Goal: Information Seeking & Learning: Learn about a topic

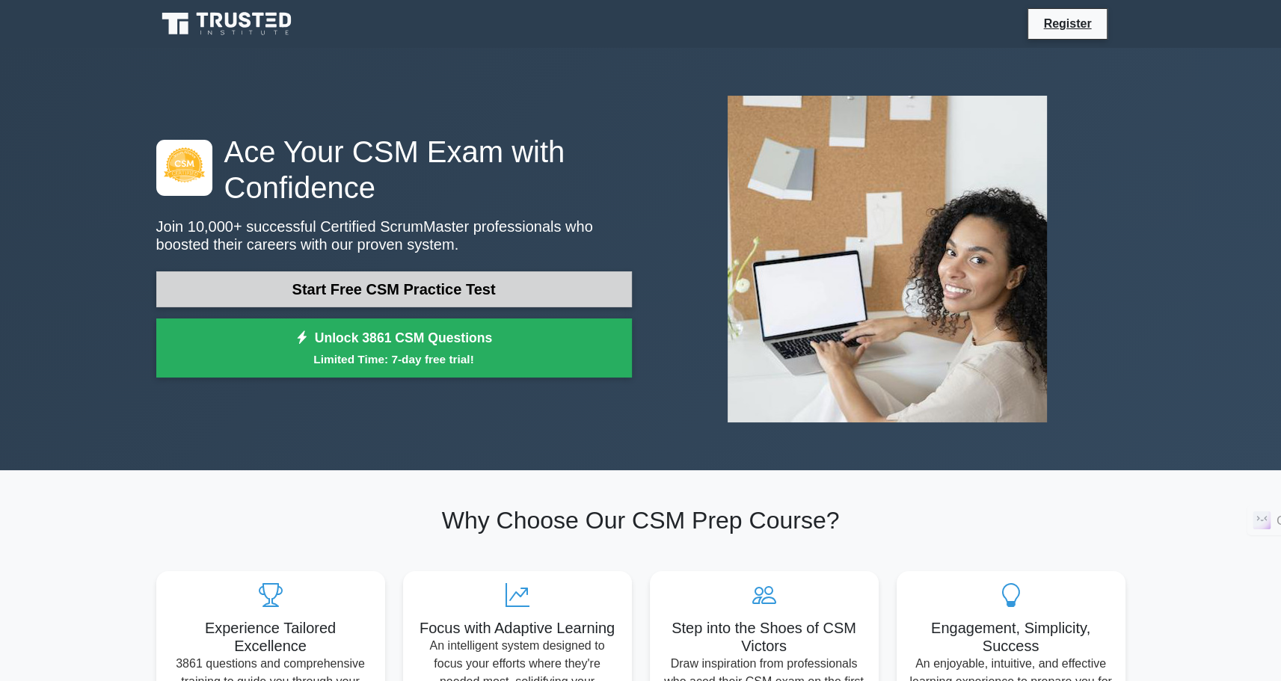
click at [351, 291] on link "Start Free CSM Practice Test" at bounding box center [394, 289] width 476 height 36
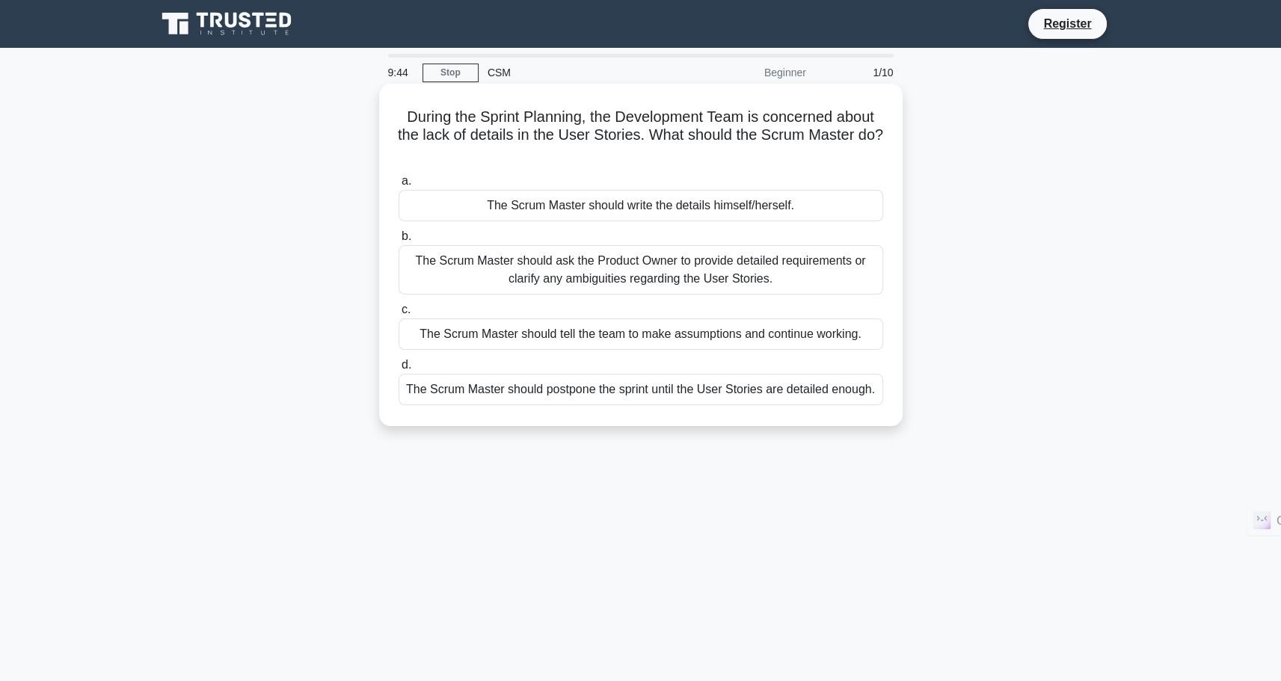
click at [686, 267] on div "The Scrum Master should ask the Product Owner to provide detailed requirements …" at bounding box center [641, 269] width 485 height 49
click at [399, 242] on input "b. The Scrum Master should ask the Product Owner to provide detailed requiremen…" at bounding box center [399, 237] width 0 height 10
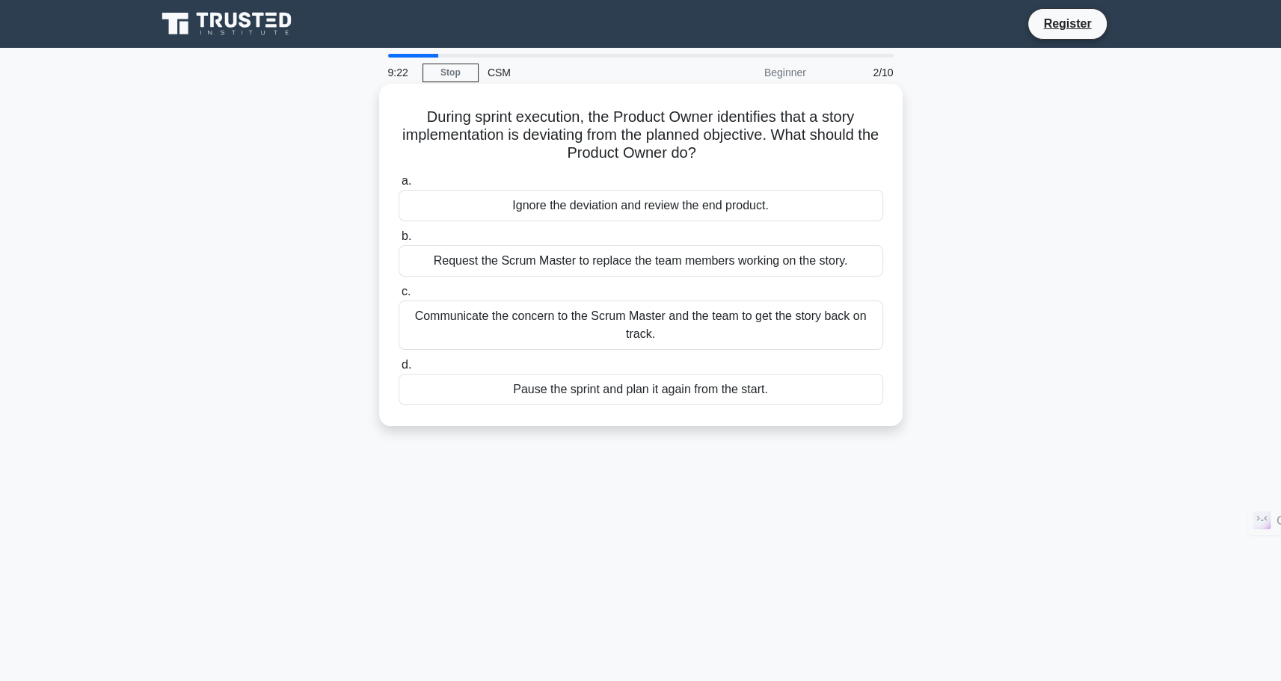
click at [706, 214] on div "Ignore the deviation and review the end product." at bounding box center [641, 205] width 485 height 31
click at [399, 186] on input "a. Ignore the deviation and review the end product." at bounding box center [399, 181] width 0 height 10
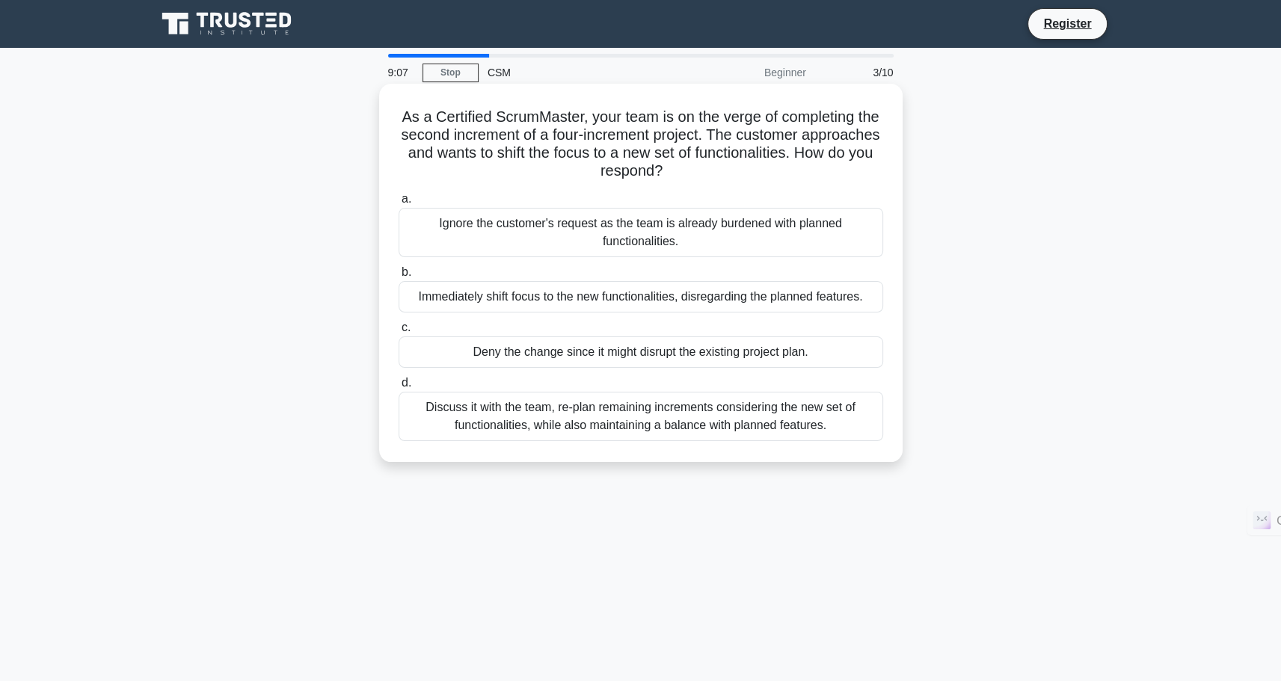
click at [688, 417] on div "Discuss it with the team, re-plan remaining increments considering the new set …" at bounding box center [641, 416] width 485 height 49
click at [399, 388] on input "d. Discuss it with the team, re-plan remaining increments considering the new s…" at bounding box center [399, 383] width 0 height 10
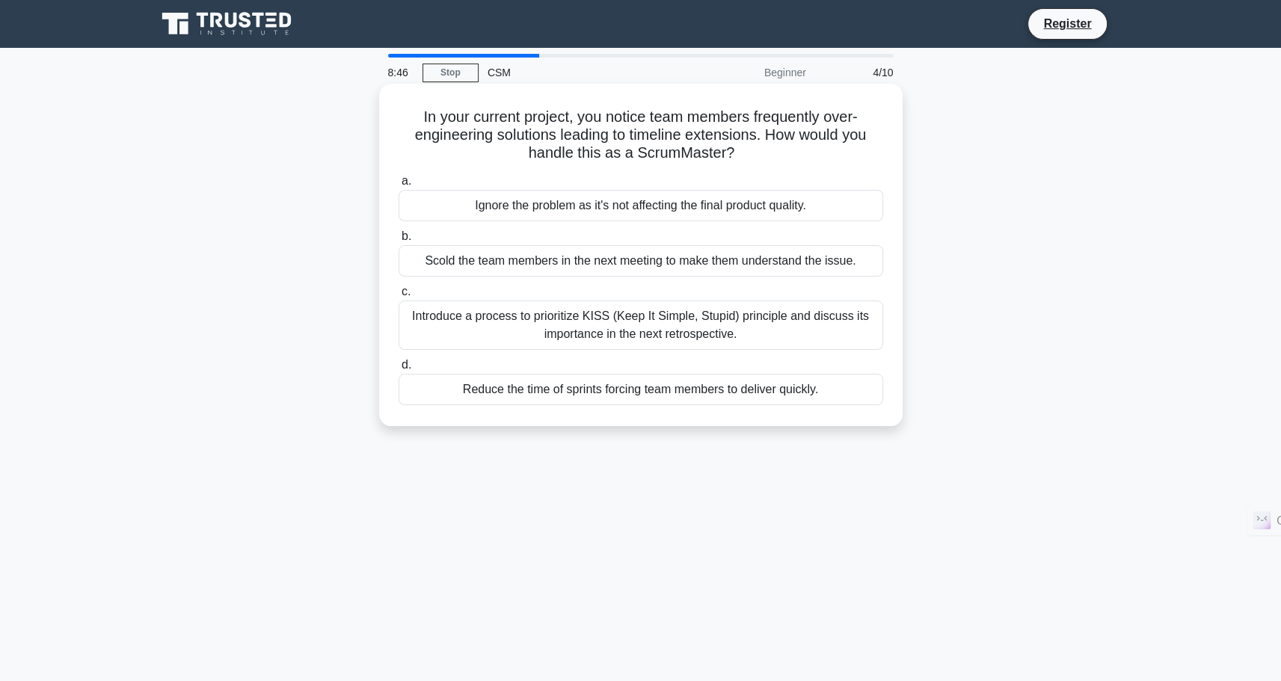
click at [686, 342] on div "Introduce a process to prioritize KISS (Keep It Simple, Stupid) principle and d…" at bounding box center [641, 325] width 485 height 49
click at [399, 297] on input "c. Introduce a process to prioritize KISS (Keep It Simple, Stupid) principle an…" at bounding box center [399, 292] width 0 height 10
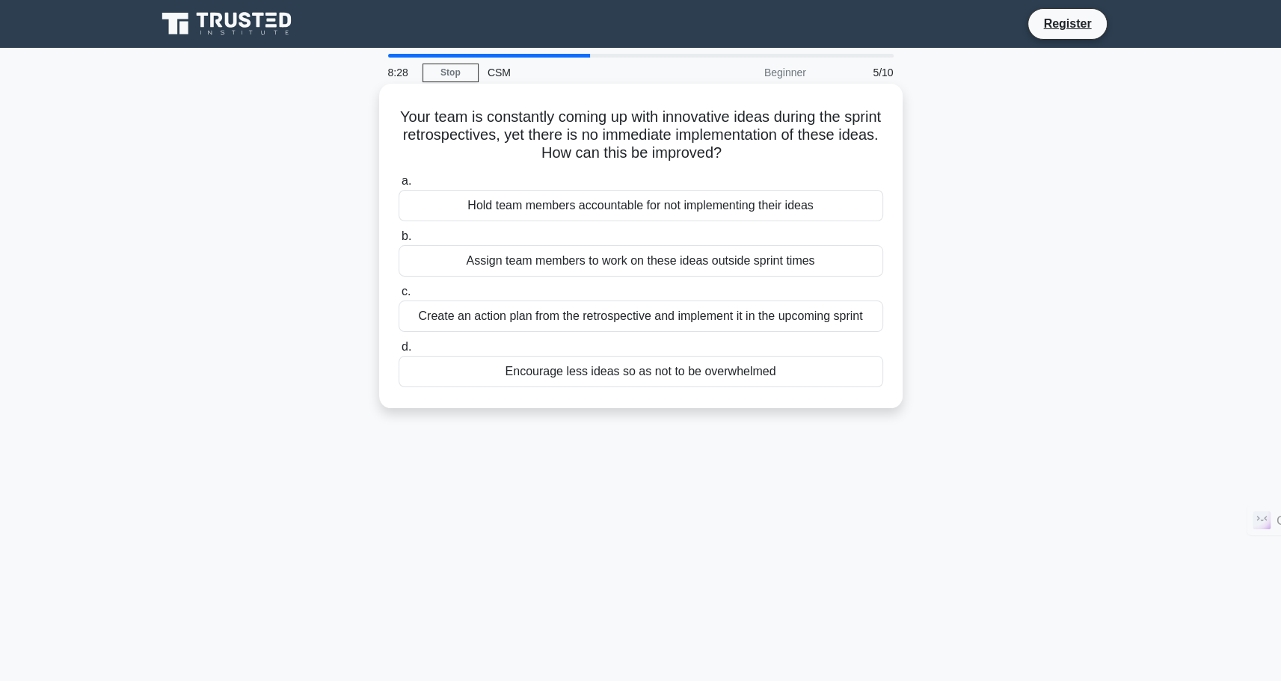
click at [731, 313] on div "Create an action plan from the retrospective and implement it in the upcoming s…" at bounding box center [641, 316] width 485 height 31
click at [399, 297] on input "c. Create an action plan from the retrospective and implement it in the upcomin…" at bounding box center [399, 292] width 0 height 10
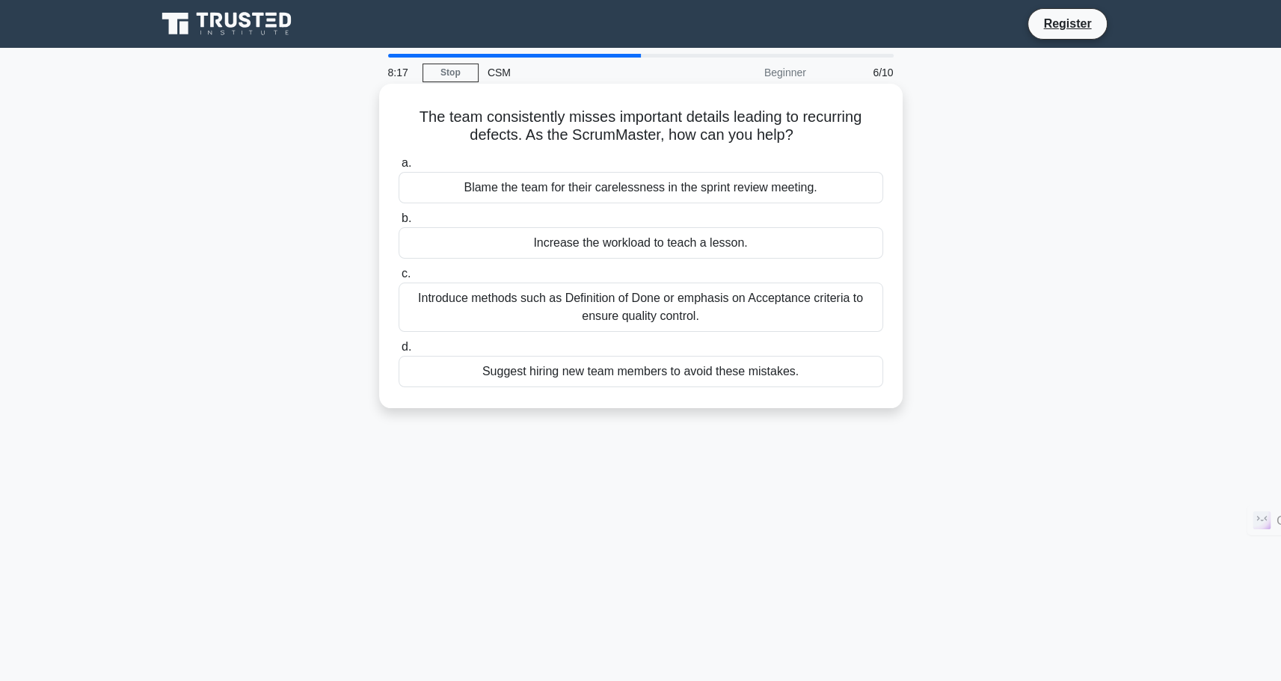
click at [799, 307] on div "Introduce methods such as Definition of Done or emphasis on Acceptance criteria…" at bounding box center [641, 307] width 485 height 49
click at [399, 279] on input "c. Introduce methods such as Definition of Done or emphasis on Acceptance crite…" at bounding box center [399, 274] width 0 height 10
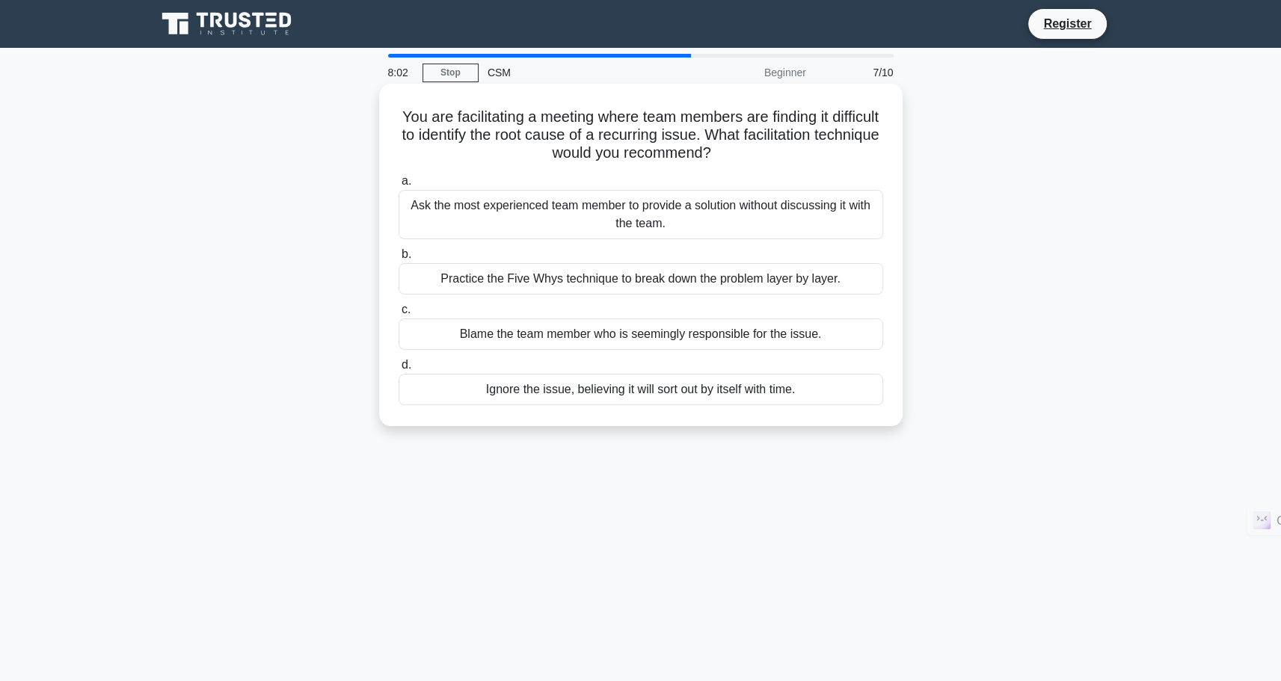
click at [687, 280] on div "Practice the Five Whys technique to break down the problem layer by layer." at bounding box center [641, 278] width 485 height 31
click at [399, 259] on input "b. Practice the Five Whys technique to break down the problem layer by layer." at bounding box center [399, 255] width 0 height 10
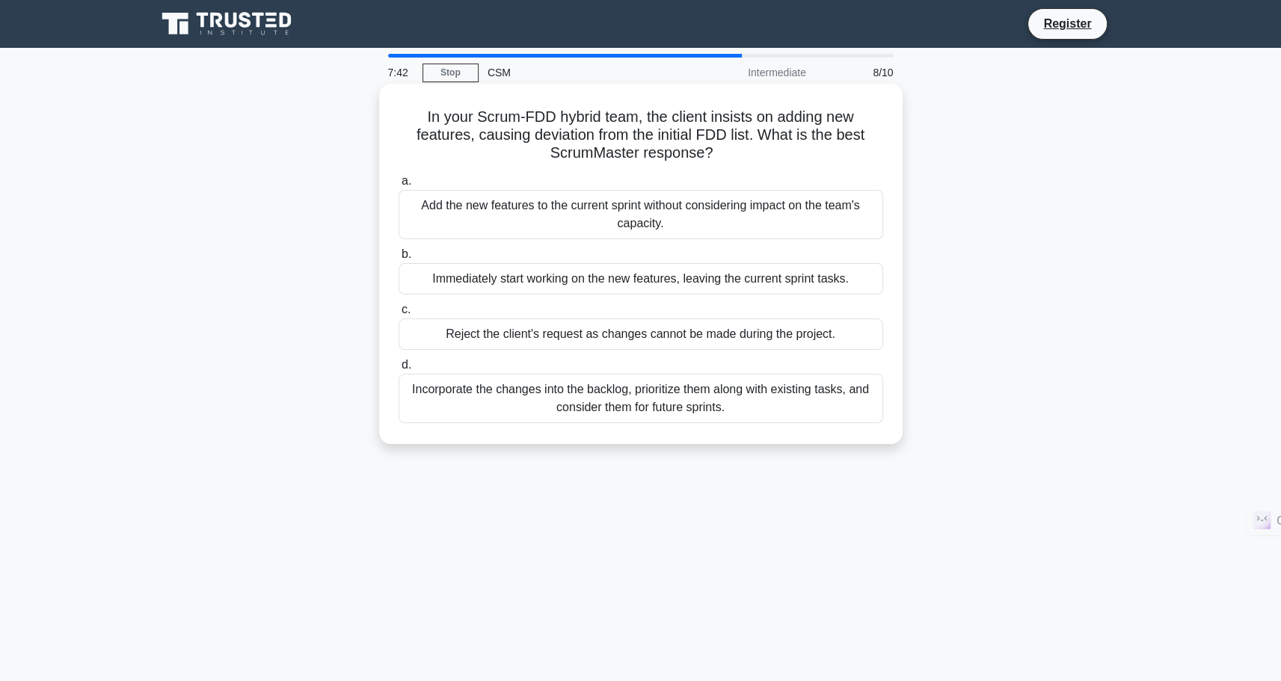
click at [710, 405] on div "Incorporate the changes into the backlog, prioritize them along with existing t…" at bounding box center [641, 398] width 485 height 49
click at [399, 370] on input "d. Incorporate the changes into the backlog, prioritize them along with existin…" at bounding box center [399, 365] width 0 height 10
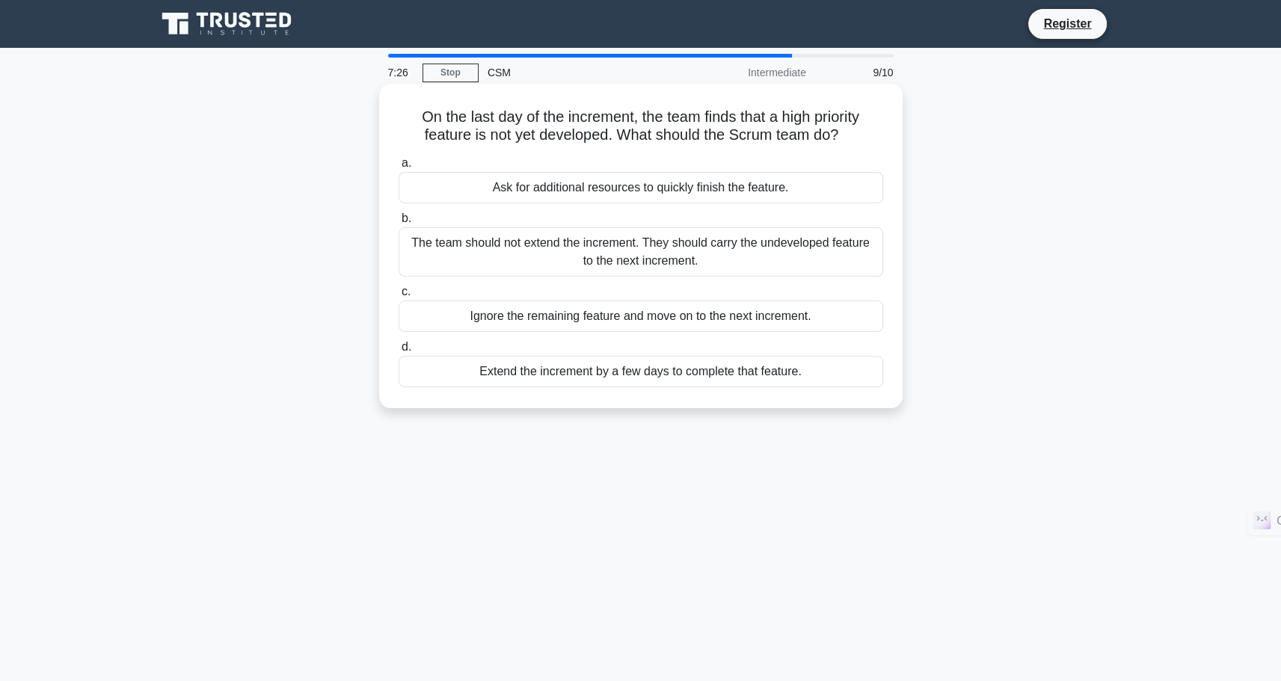
click at [682, 257] on div "The team should not extend the increment. They should carry the undeveloped fea…" at bounding box center [641, 251] width 485 height 49
click at [399, 224] on input "b. The team should not extend the increment. They should carry the undeveloped …" at bounding box center [399, 219] width 0 height 10
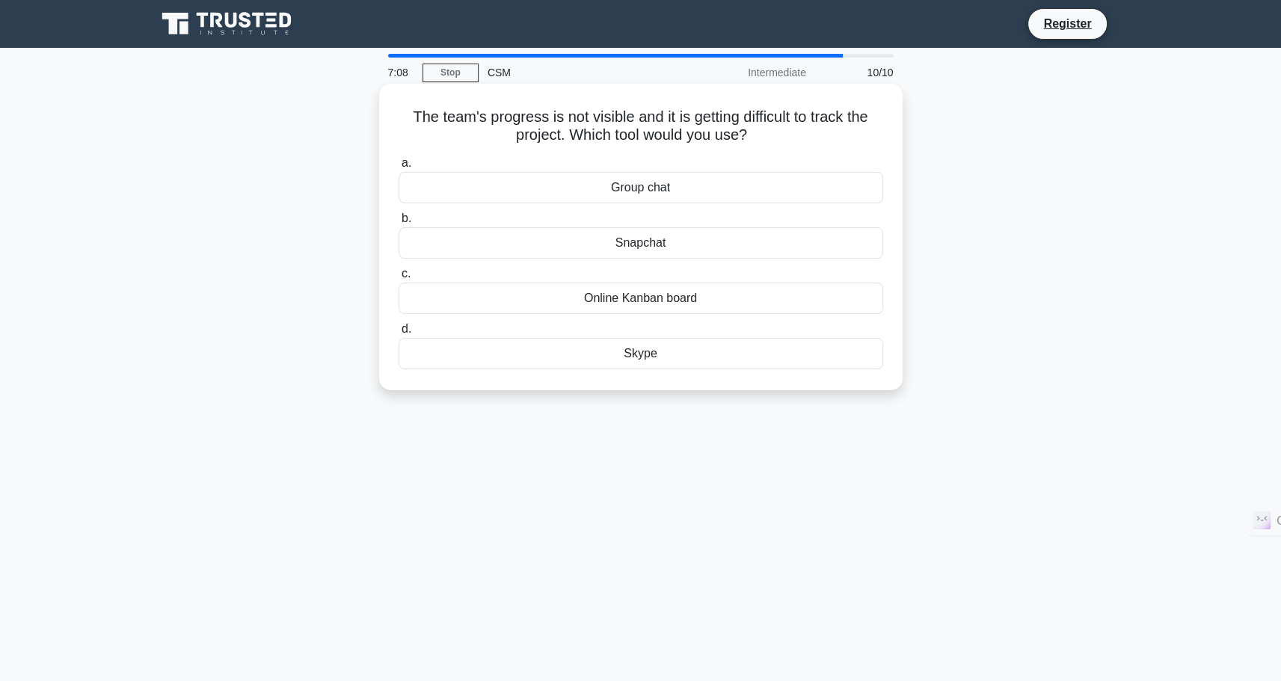
click at [686, 295] on div "Online Kanban board" at bounding box center [641, 298] width 485 height 31
click at [399, 279] on input "c. Online Kanban board" at bounding box center [399, 274] width 0 height 10
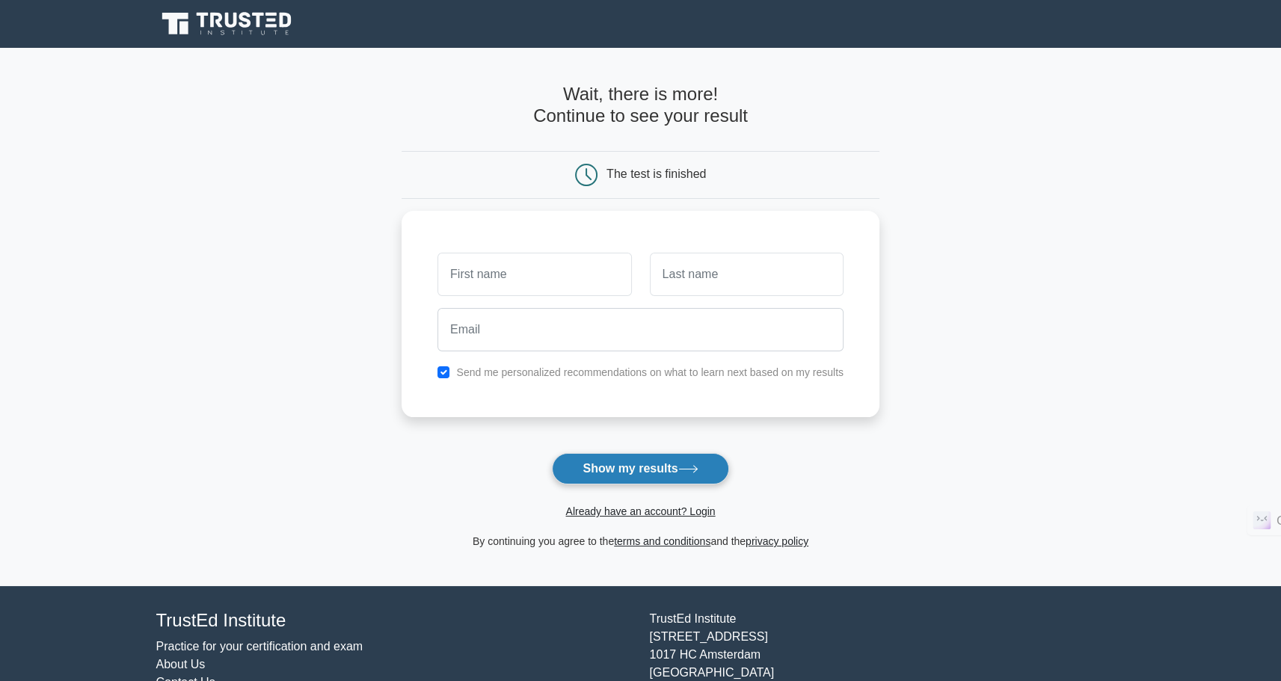
click at [657, 467] on button "Show my results" at bounding box center [640, 468] width 176 height 31
type input "Rahul"
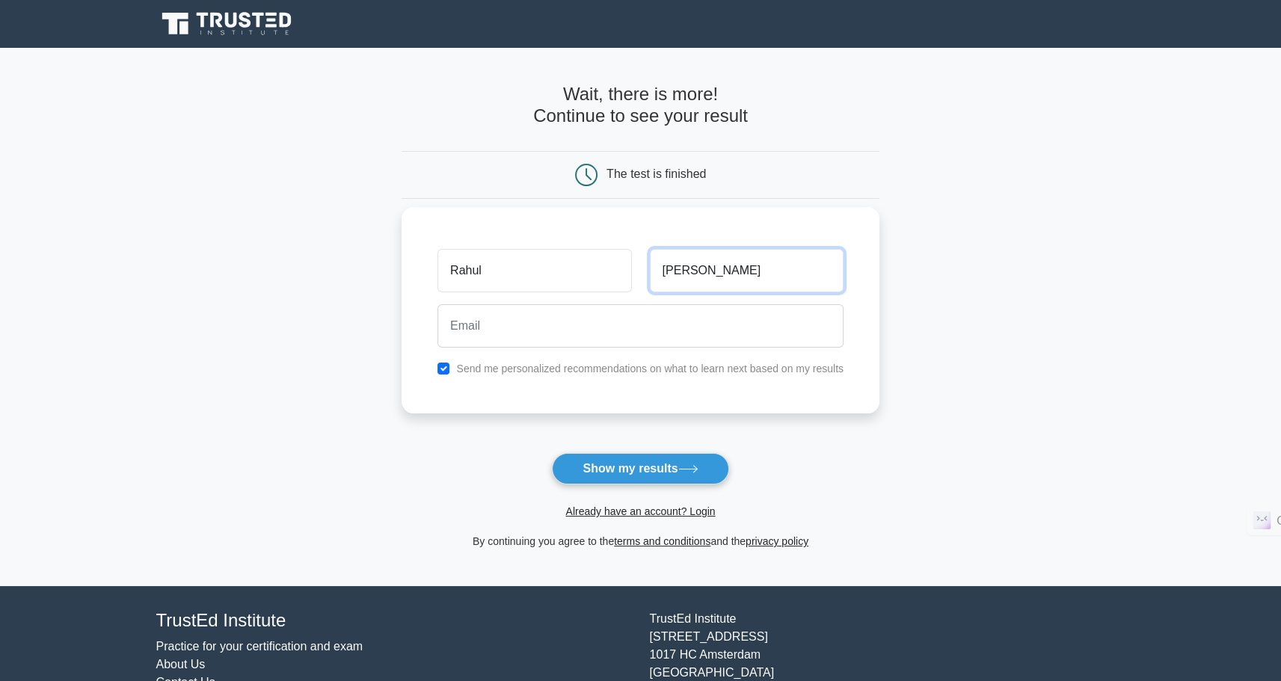
type input "[PERSON_NAME]"
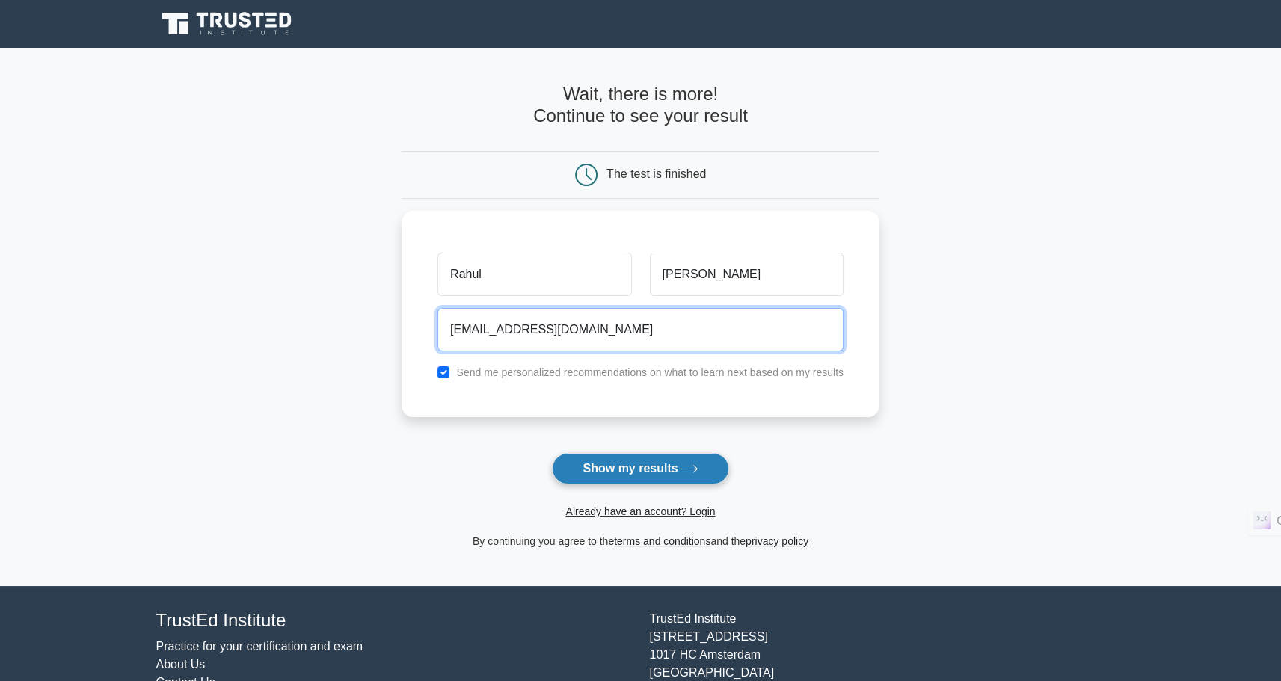
type input "[EMAIL_ADDRESS][DOMAIN_NAME]"
click at [646, 461] on button "Show my results" at bounding box center [640, 468] width 176 height 31
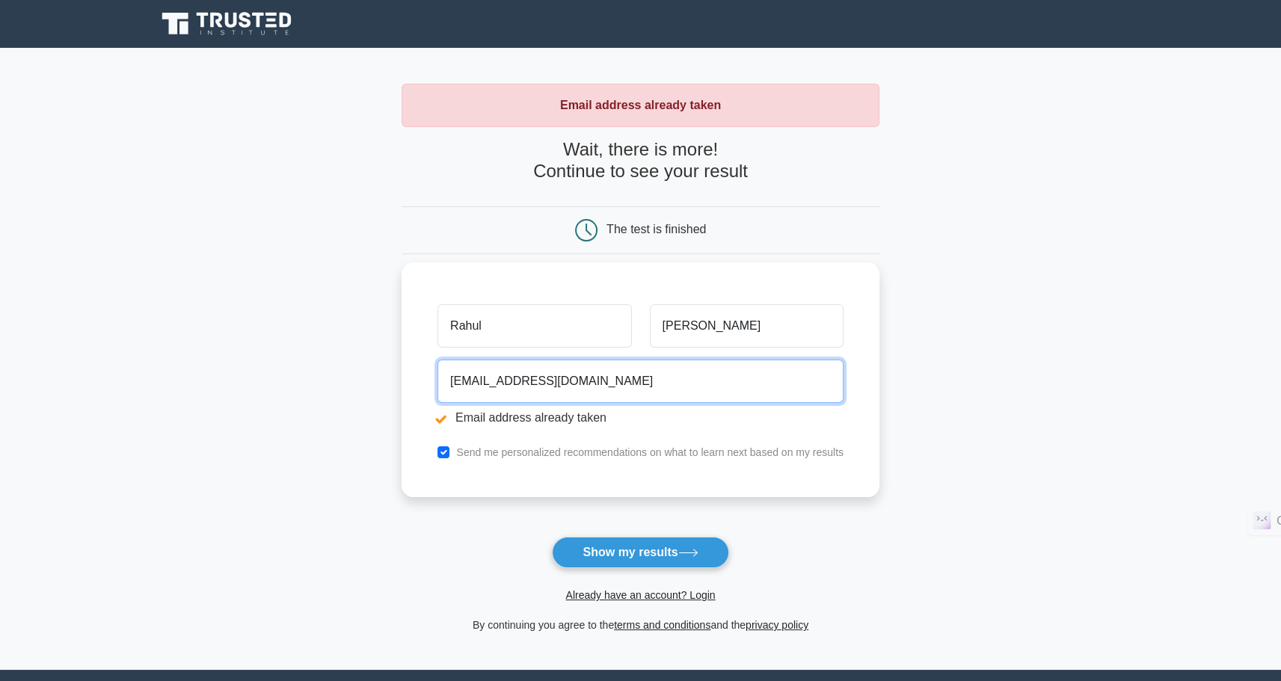
click at [477, 377] on input "[EMAIL_ADDRESS][DOMAIN_NAME]" at bounding box center [640, 381] width 406 height 43
type input "rahul0405@gmail.com"
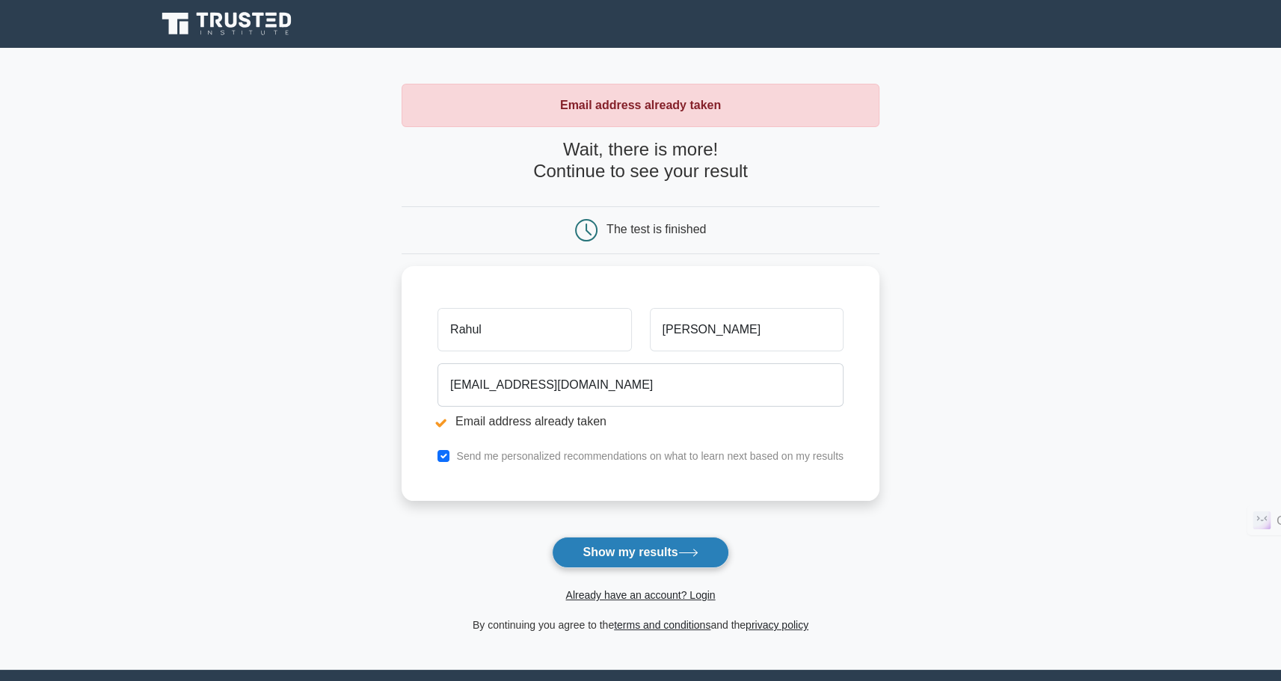
click at [636, 564] on button "Show my results" at bounding box center [640, 552] width 176 height 31
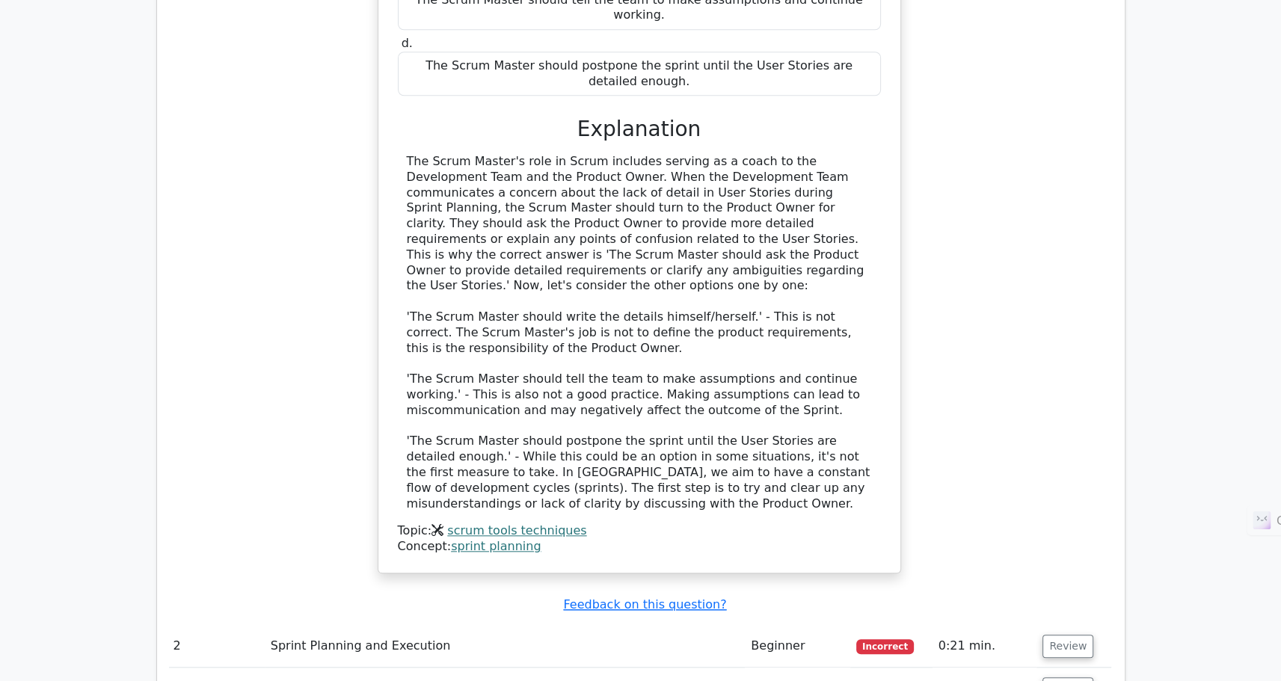
scroll to position [1621, 0]
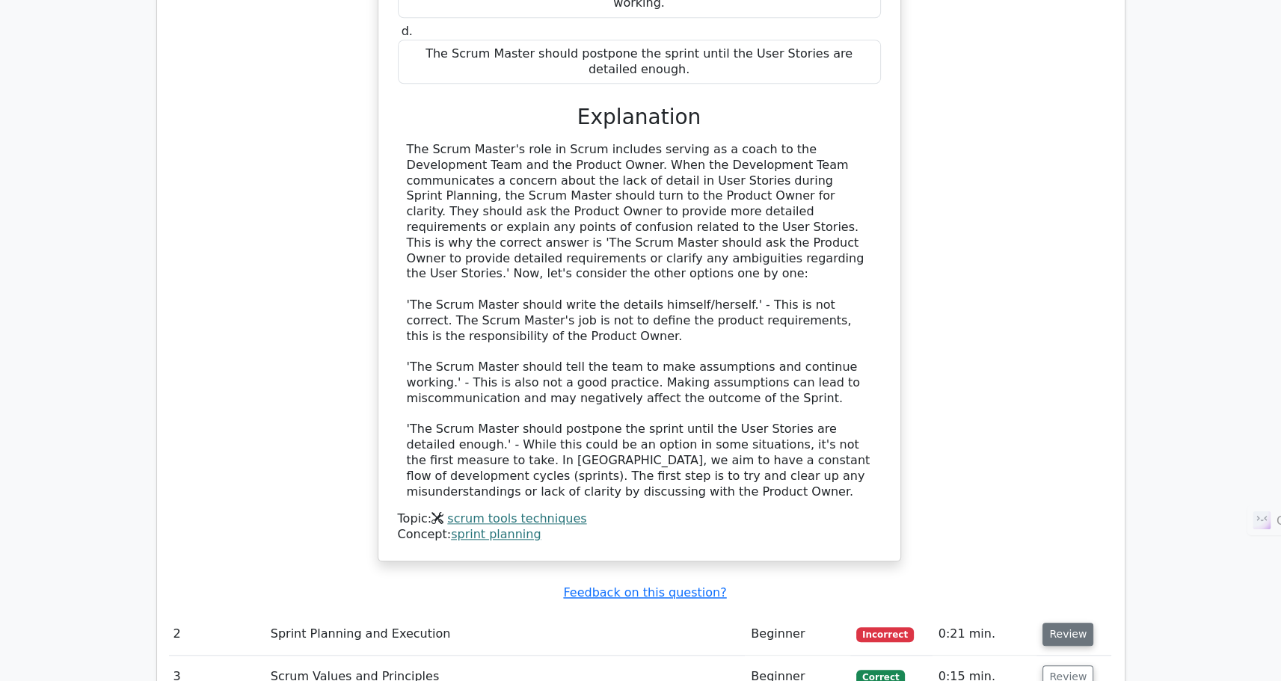
click at [1052, 623] on button "Review" at bounding box center [1067, 634] width 51 height 23
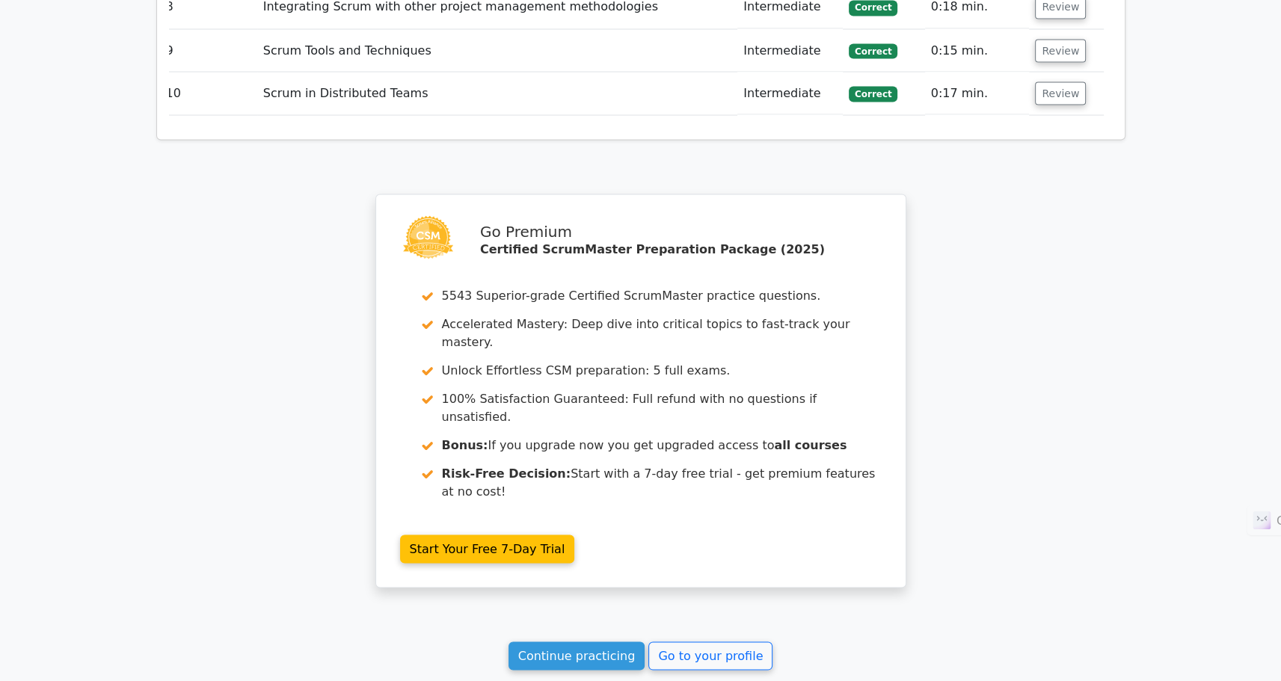
scroll to position [3186, 0]
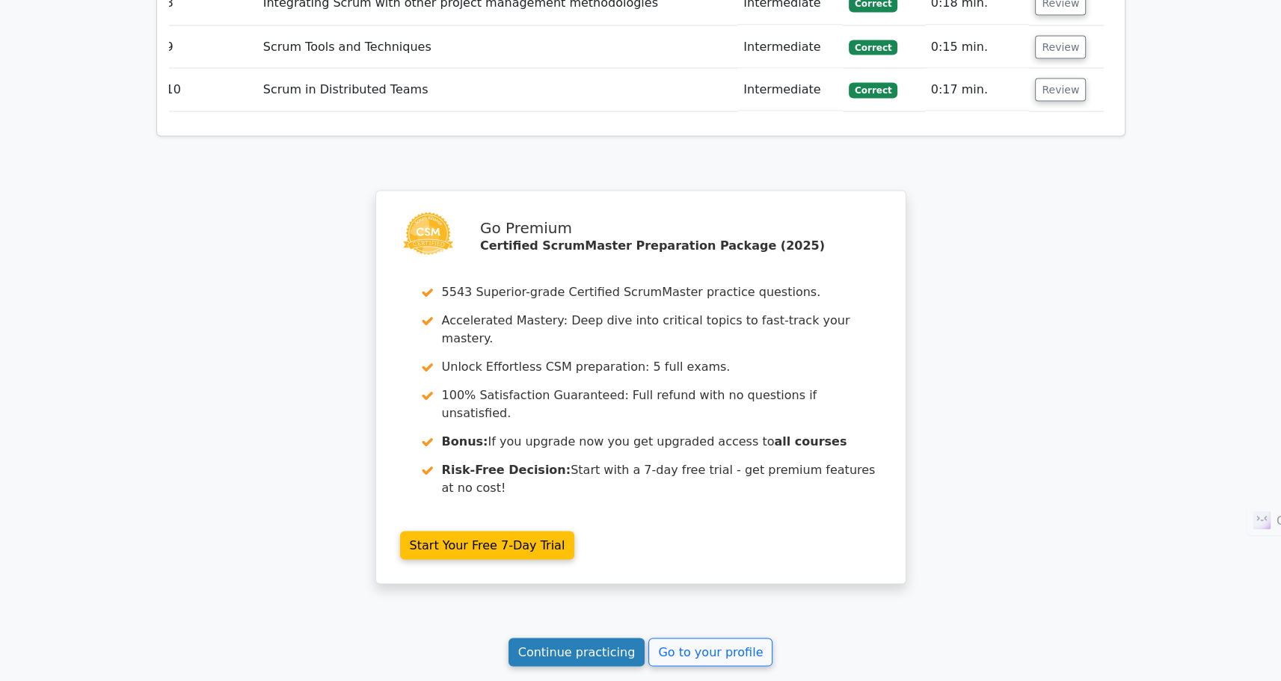
click at [616, 638] on link "Continue practicing" at bounding box center [577, 652] width 137 height 28
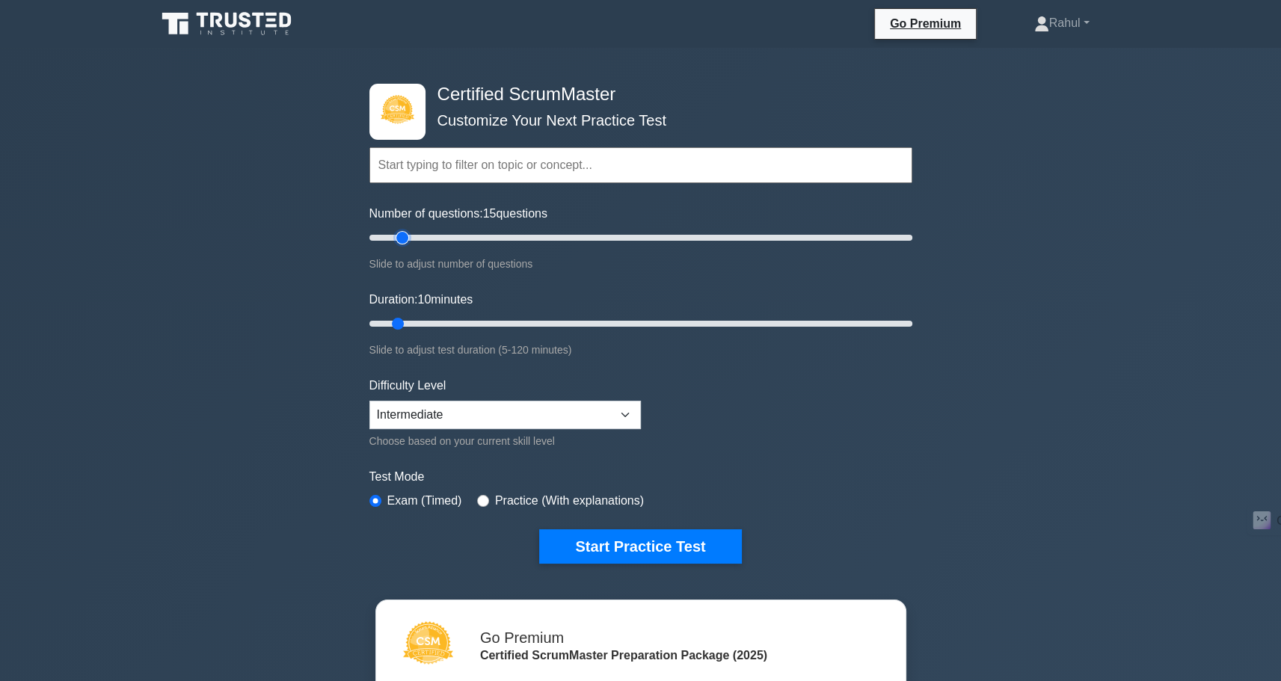
type input "10"
click at [392, 239] on input "Number of questions: 10 questions" at bounding box center [640, 238] width 543 height 18
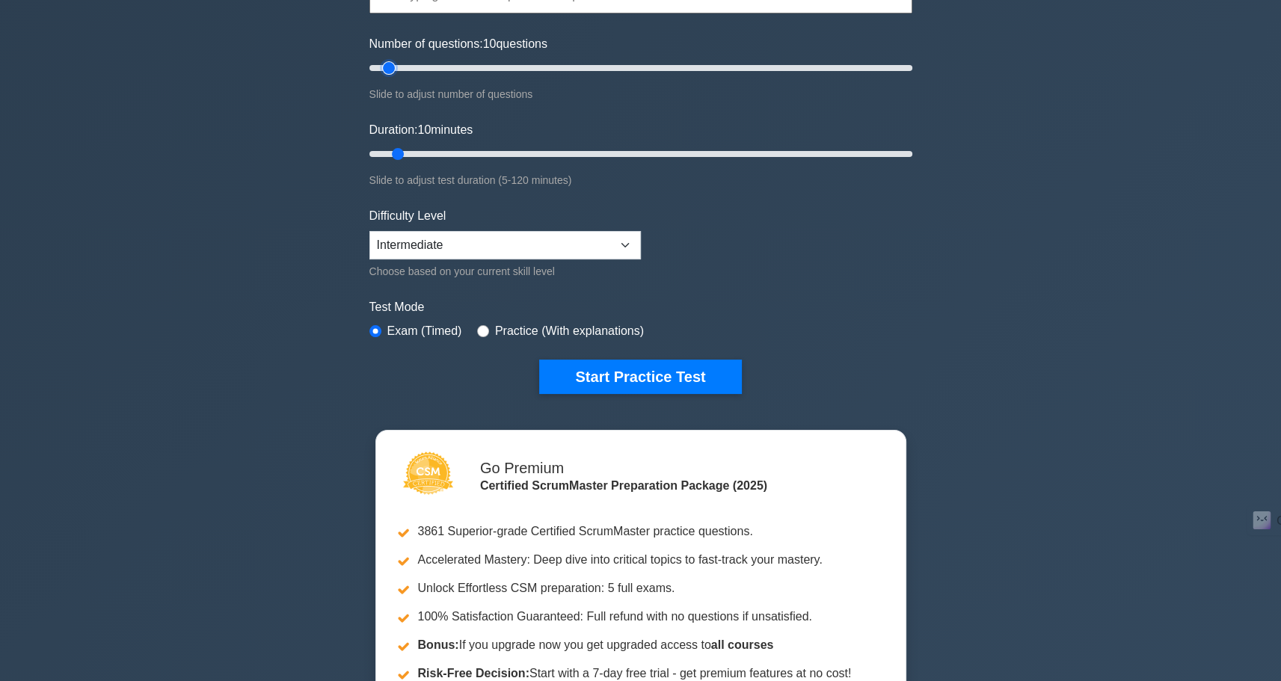
scroll to position [172, 0]
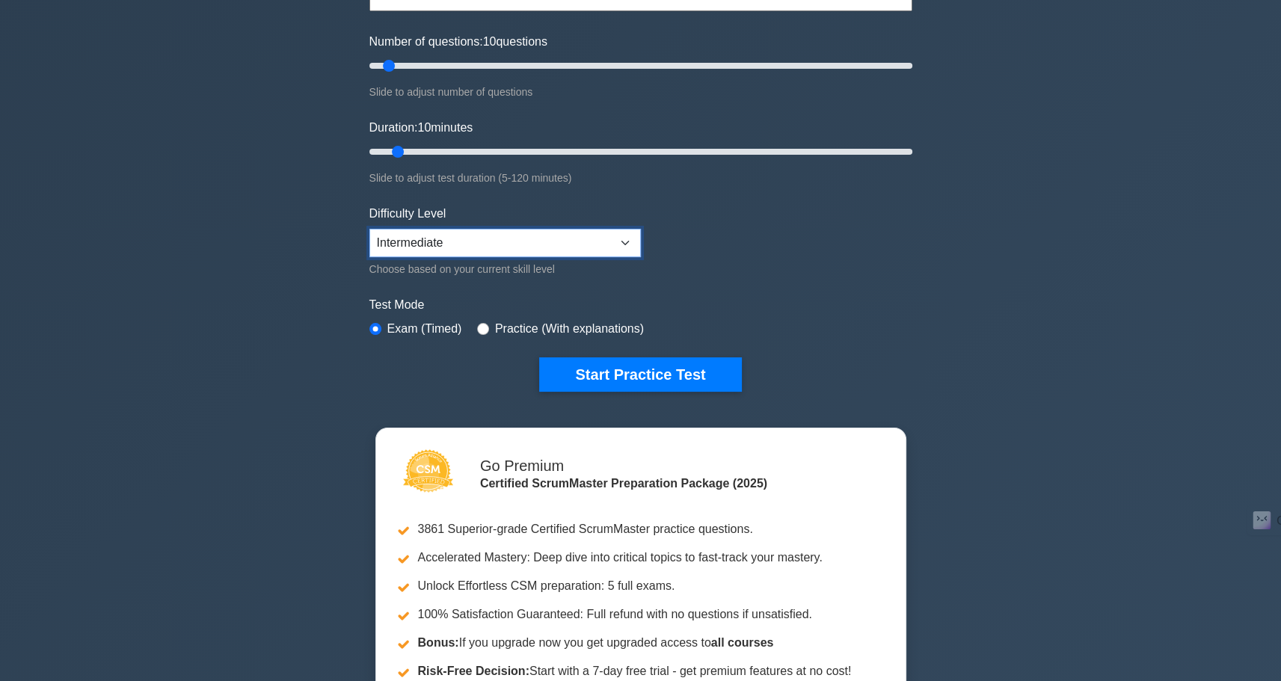
click at [526, 243] on select "Beginner Intermediate Expert" at bounding box center [504, 243] width 271 height 28
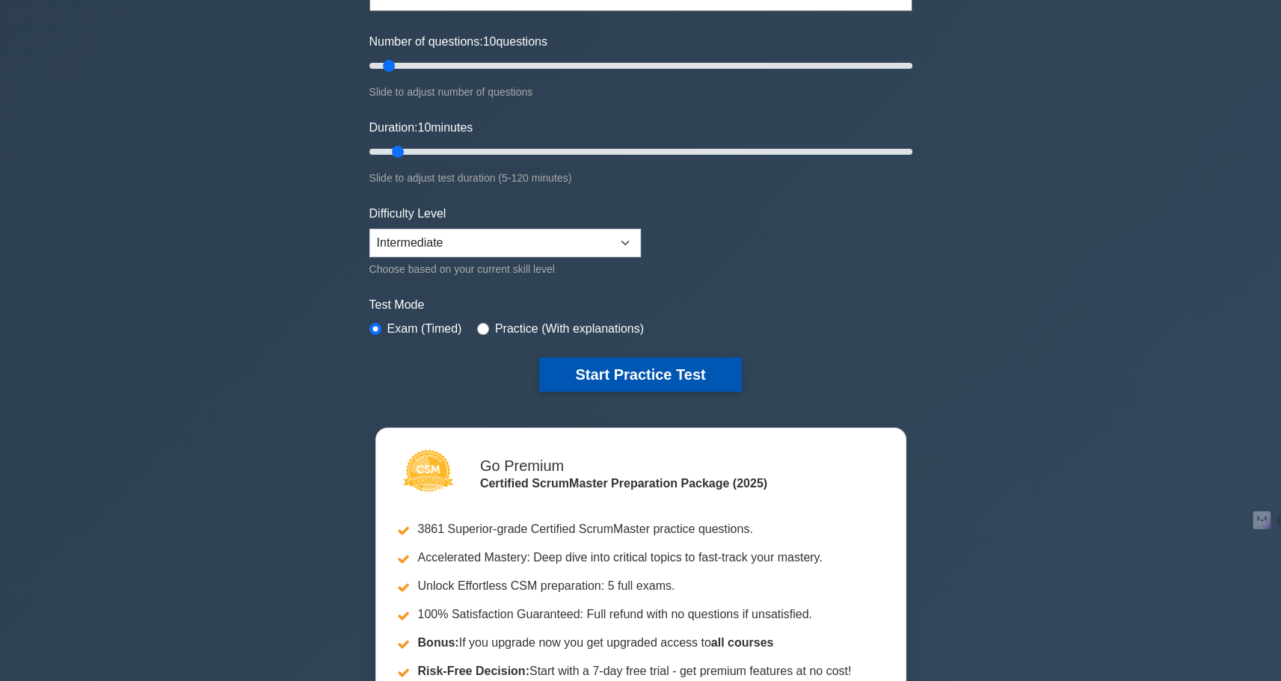
click at [642, 377] on button "Start Practice Test" at bounding box center [640, 374] width 202 height 34
